Goal: Task Accomplishment & Management: Manage account settings

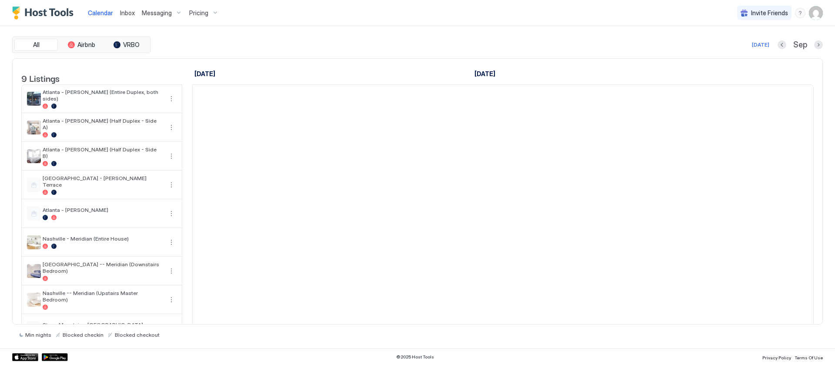
scroll to position [0, 483]
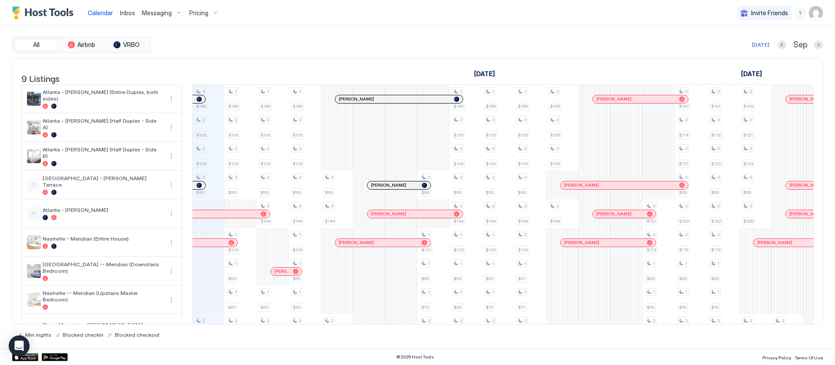
click at [199, 4] on button "Pricing" at bounding box center [204, 13] width 37 height 26
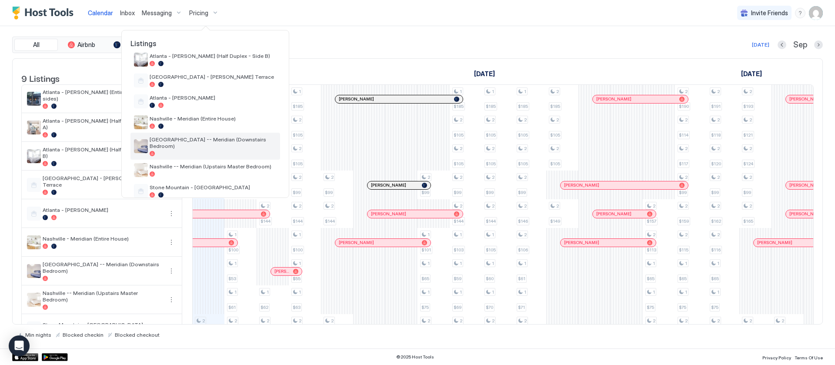
scroll to position [77, 0]
click at [187, 180] on div "Stone Mountain - [GEOGRAPHIC_DATA]" at bounding box center [206, 190] width 150 height 21
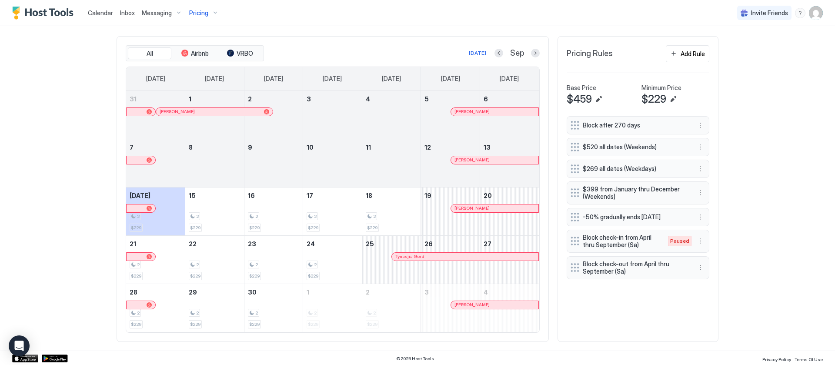
scroll to position [257, 0]
click at [743, 264] on div "Calendar Inbox Messaging Pricing Invite Friends AS Home Pricing [GEOGRAPHIC_DAT…" at bounding box center [417, 182] width 835 height 365
click at [695, 241] on button "More options" at bounding box center [700, 239] width 10 height 10
click at [700, 263] on div "Enable" at bounding box center [707, 266] width 27 height 7
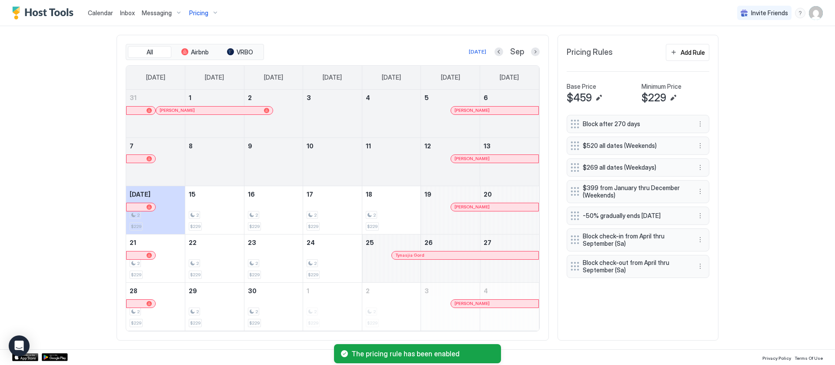
click at [733, 251] on div "Calendar Inbox Messaging Pricing Invite Friends AS Home Pricing [GEOGRAPHIC_DAT…" at bounding box center [417, 182] width 835 height 365
click at [729, 39] on div "Calendar Inbox Messaging Pricing Invite Friends AS Home Pricing [GEOGRAPHIC_DAT…" at bounding box center [417, 182] width 835 height 365
click at [760, 75] on div "Calendar Inbox Messaging Pricing Invite Friends AS Home Pricing [GEOGRAPHIC_DAT…" at bounding box center [417, 182] width 835 height 365
